Goal: Task Accomplishment & Management: Manage account settings

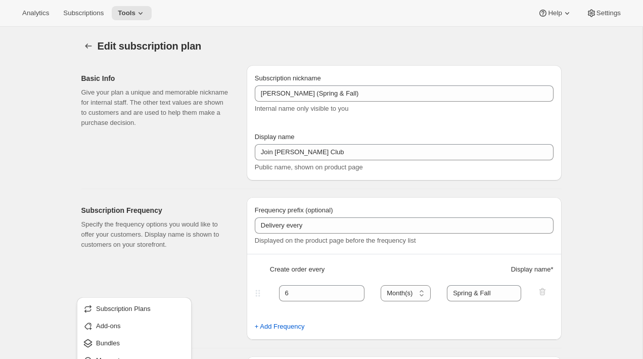
select select "MONTH"
select select "YEARDAY"
select select "3"
select select "20"
select select "9"
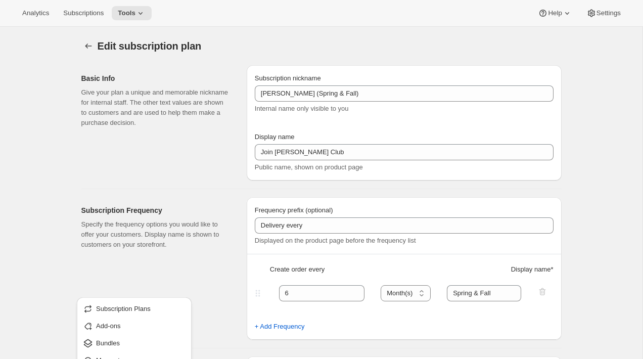
select select "25"
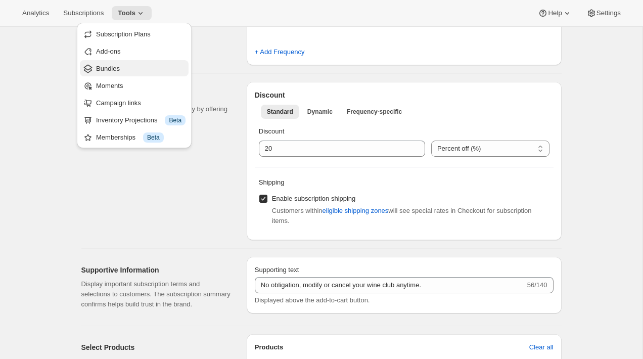
click at [130, 69] on span "Bundles" at bounding box center [140, 69] width 89 height 10
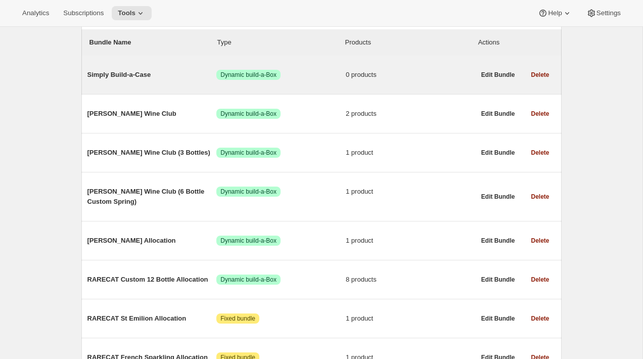
scroll to position [108, 0]
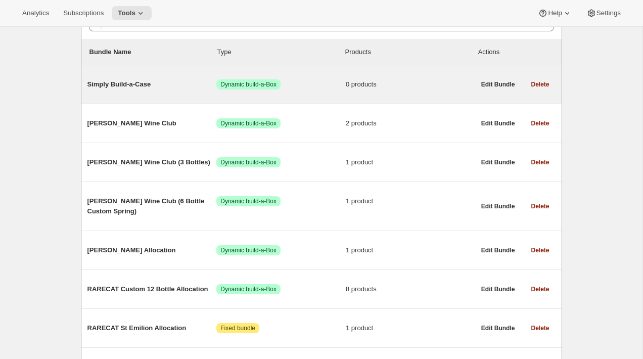
click at [140, 85] on span "Simply Build-a-Case" at bounding box center [151, 84] width 129 height 10
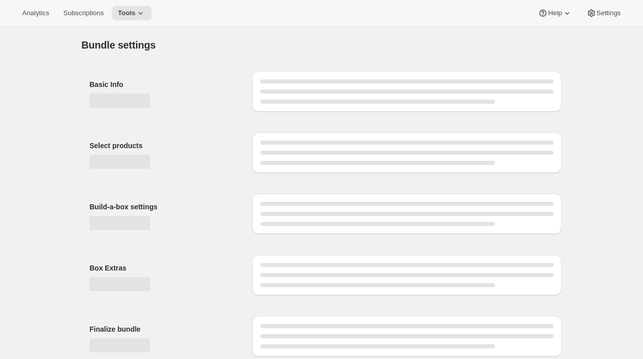
type input "Simply Build-a-Case"
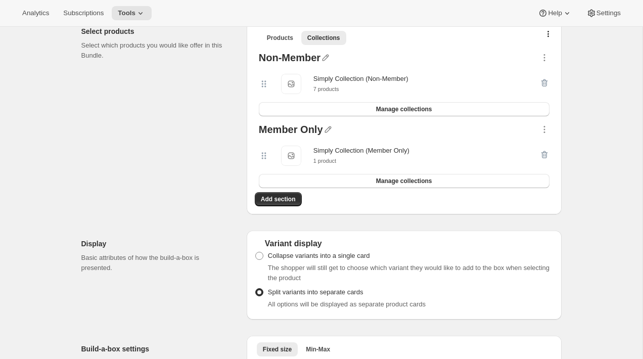
scroll to position [218, 0]
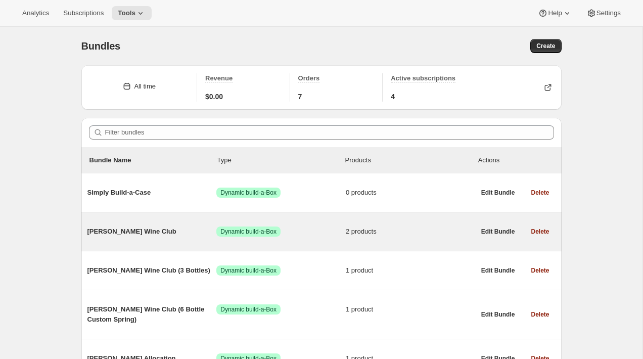
click at [138, 228] on span "[PERSON_NAME] Wine Club" at bounding box center [151, 231] width 129 height 10
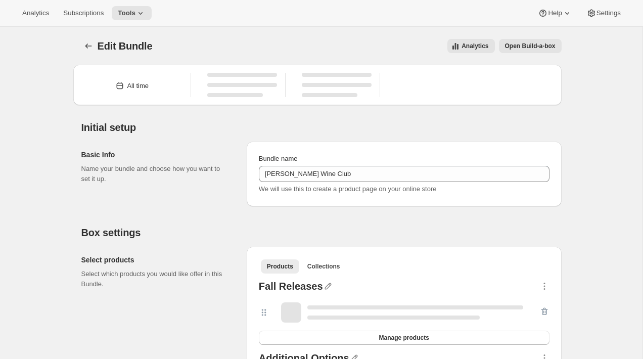
type input "[PERSON_NAME] Wine Club"
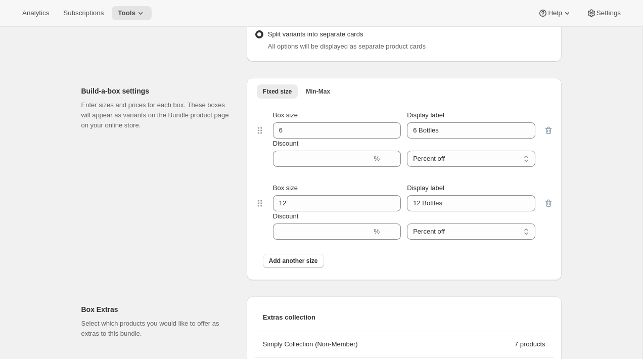
scroll to position [500, 0]
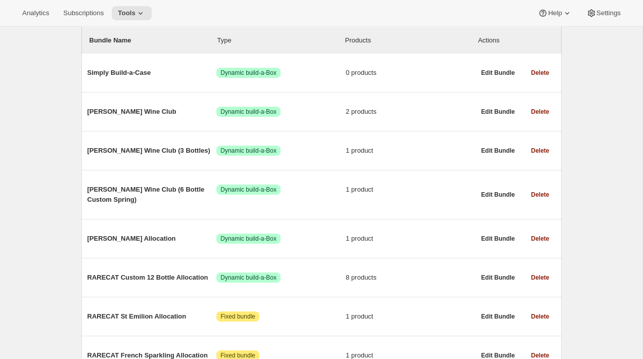
scroll to position [116, 0]
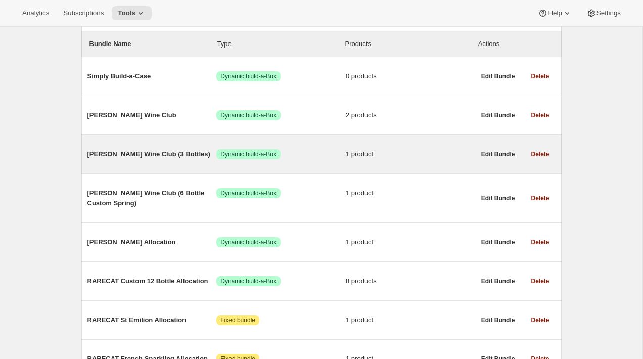
click at [133, 160] on div "[PERSON_NAME] Wine Club (3 Bottles) Success Dynamic build-a-Box 1 product" at bounding box center [281, 154] width 388 height 26
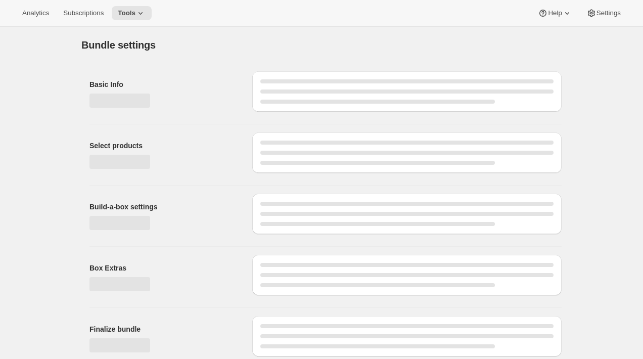
type input "[PERSON_NAME] Wine Club (3 Bottles)"
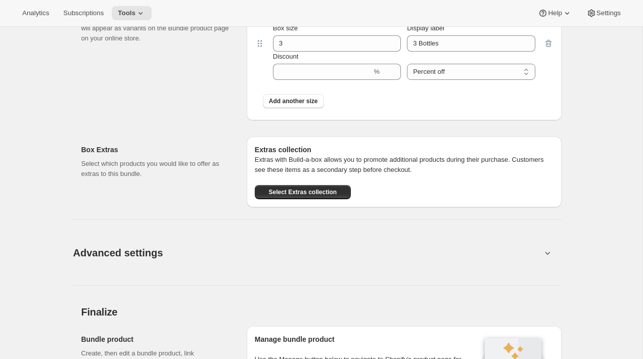
scroll to position [509, 0]
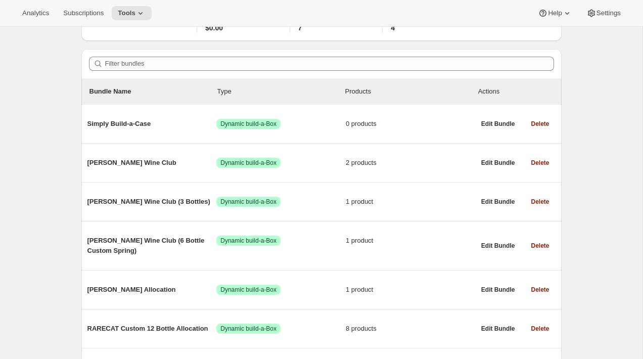
scroll to position [115, 0]
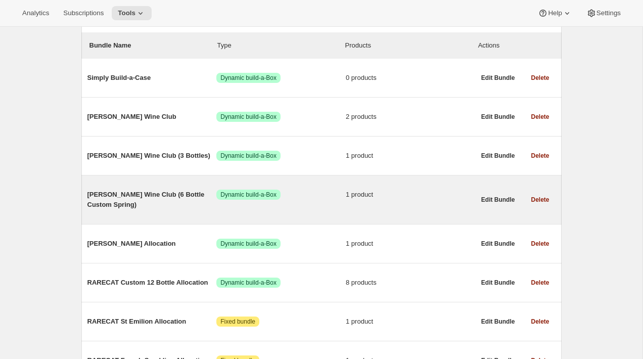
click at [128, 206] on span "[PERSON_NAME] Wine Club (6 Bottle Custom Spring)" at bounding box center [151, 200] width 129 height 20
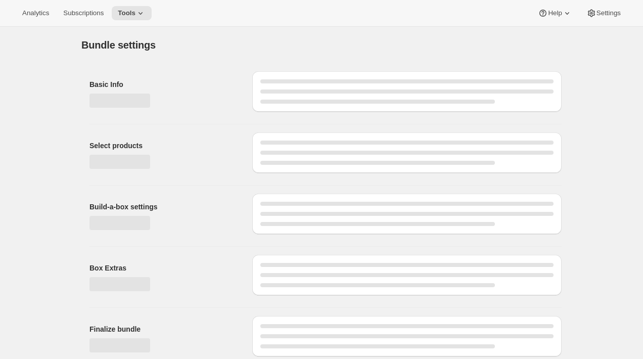
type input "[PERSON_NAME] Wine Club (6 Bottle Custom Spring)"
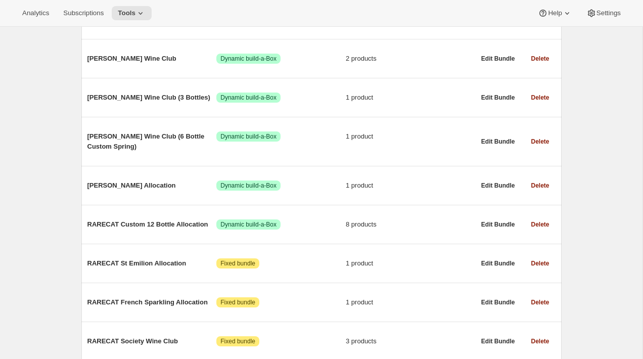
scroll to position [230, 0]
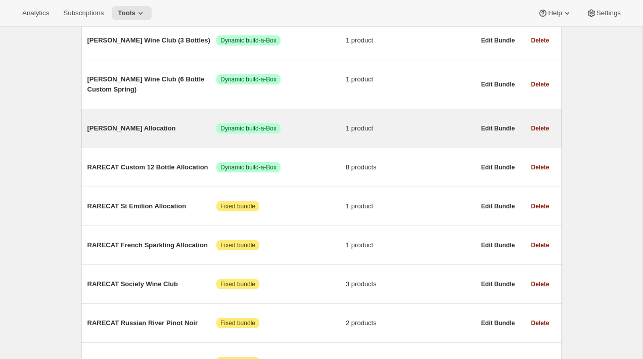
click at [152, 127] on span "[PERSON_NAME] Allocation" at bounding box center [151, 128] width 129 height 10
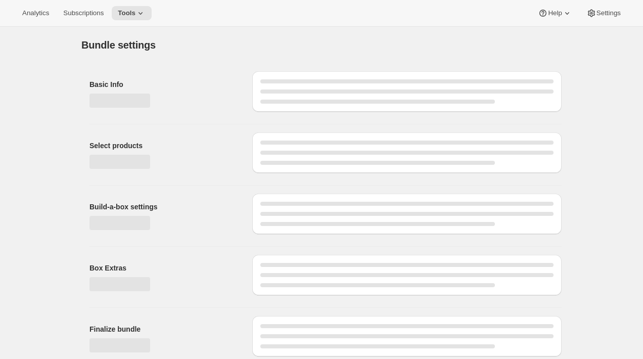
type input "[PERSON_NAME] Allocation"
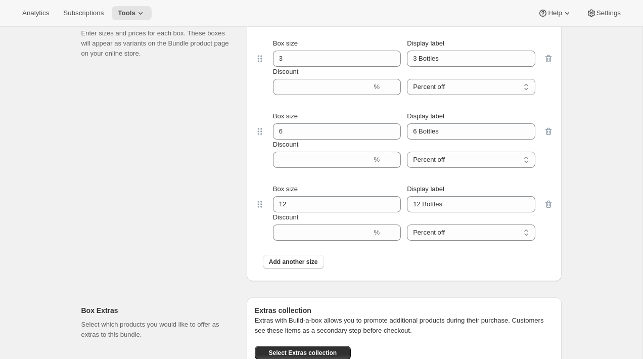
scroll to position [487, 0]
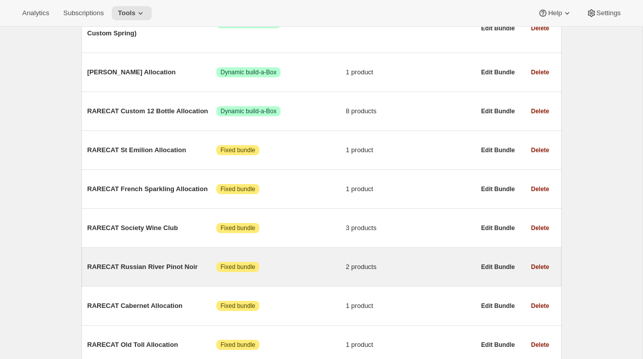
scroll to position [251, 0]
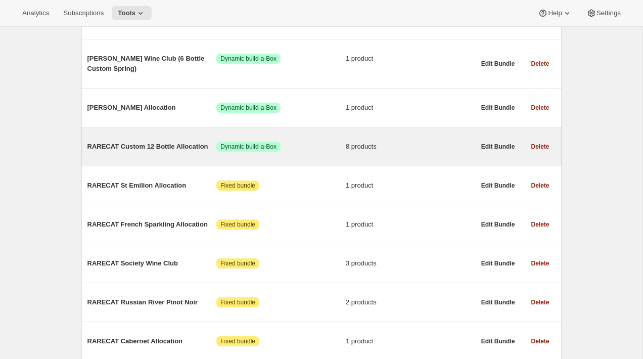
click at [125, 145] on span "RARECAT Custom 12 Bottle Allocation" at bounding box center [151, 147] width 129 height 10
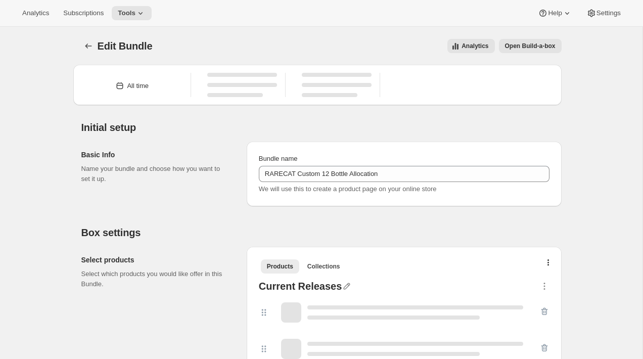
type input "RARECAT Custom 12 Bottle Allocation"
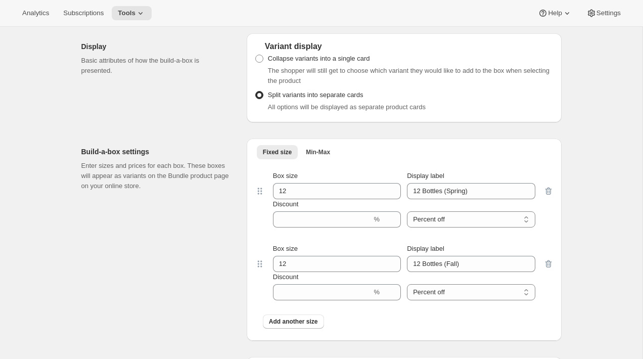
scroll to position [660, 0]
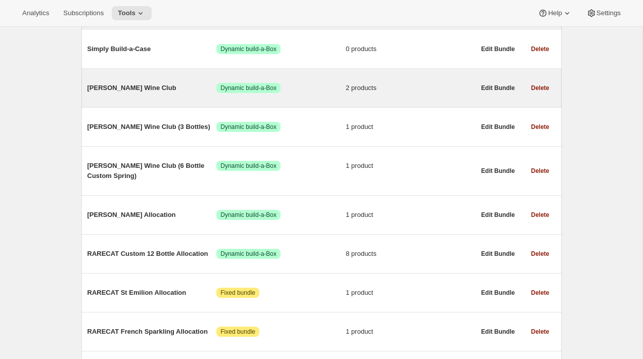
scroll to position [143, 0]
